Goal: Use online tool/utility: Utilize a website feature to perform a specific function

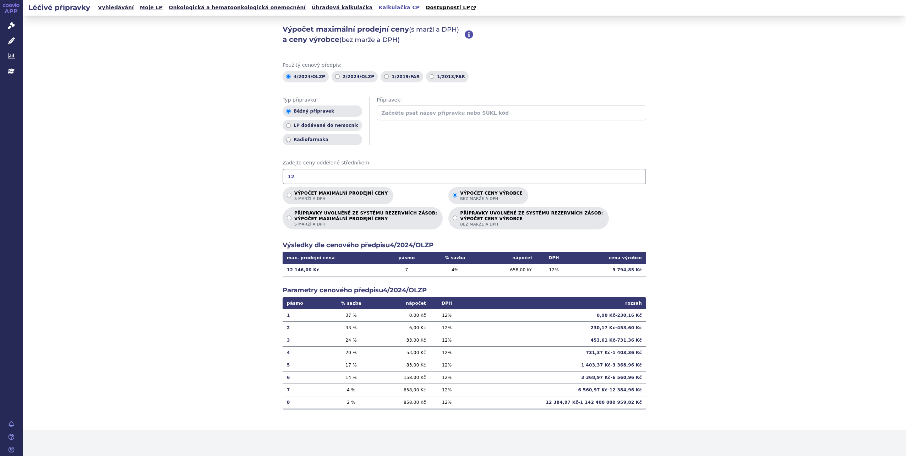
type input "1"
type input "13178.52"
